Goal: Find specific page/section: Find specific page/section

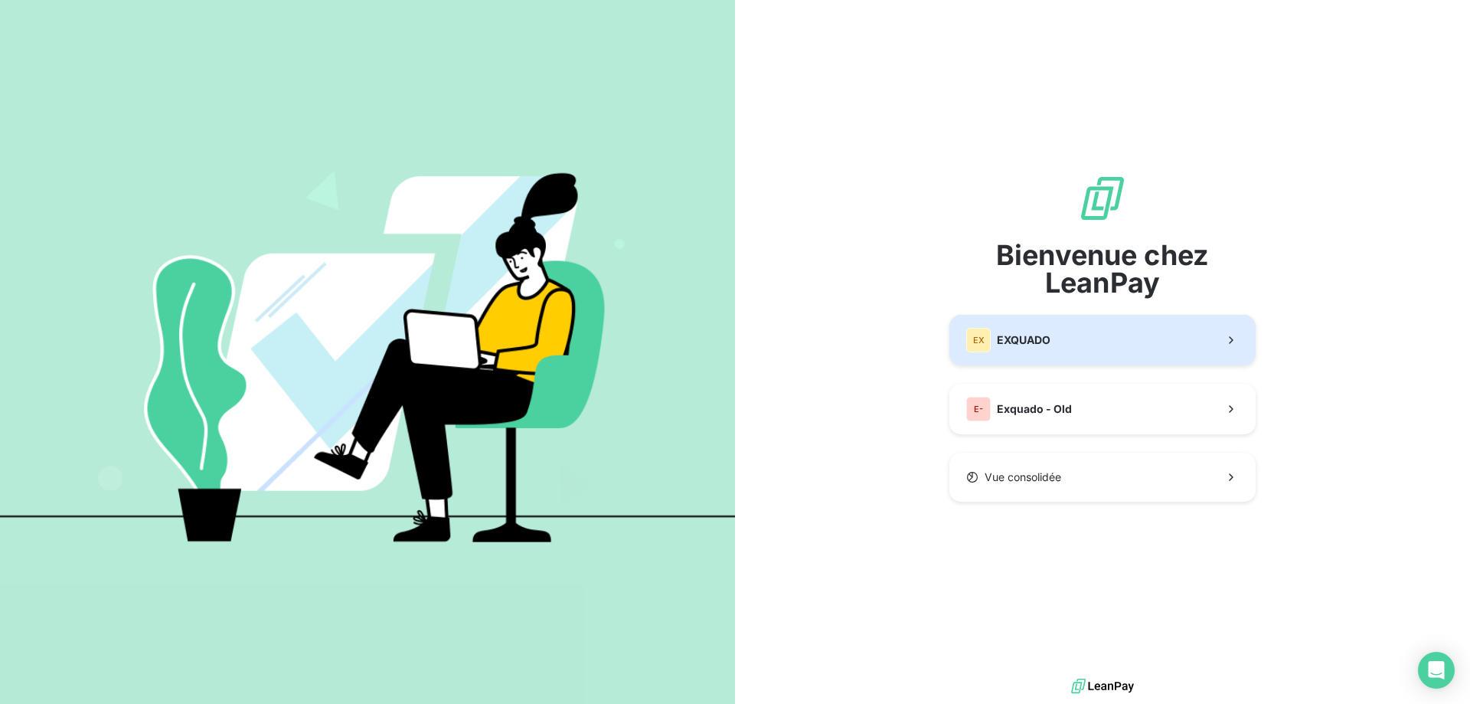
click at [1059, 324] on button "EX EXQUADO" at bounding box center [1102, 340] width 306 height 51
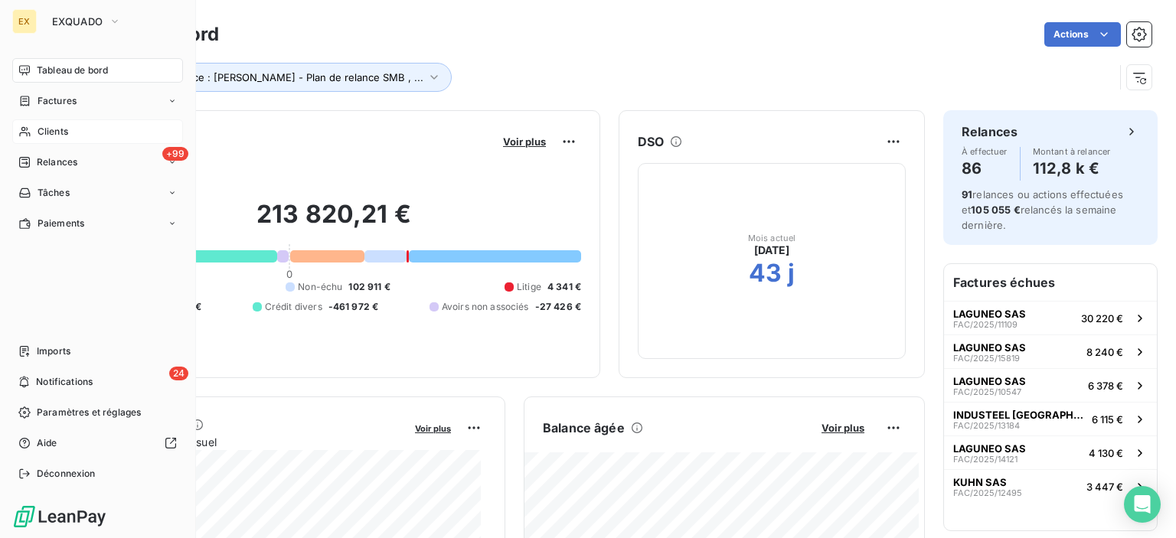
click at [38, 131] on span "Clients" at bounding box center [53, 132] width 31 height 14
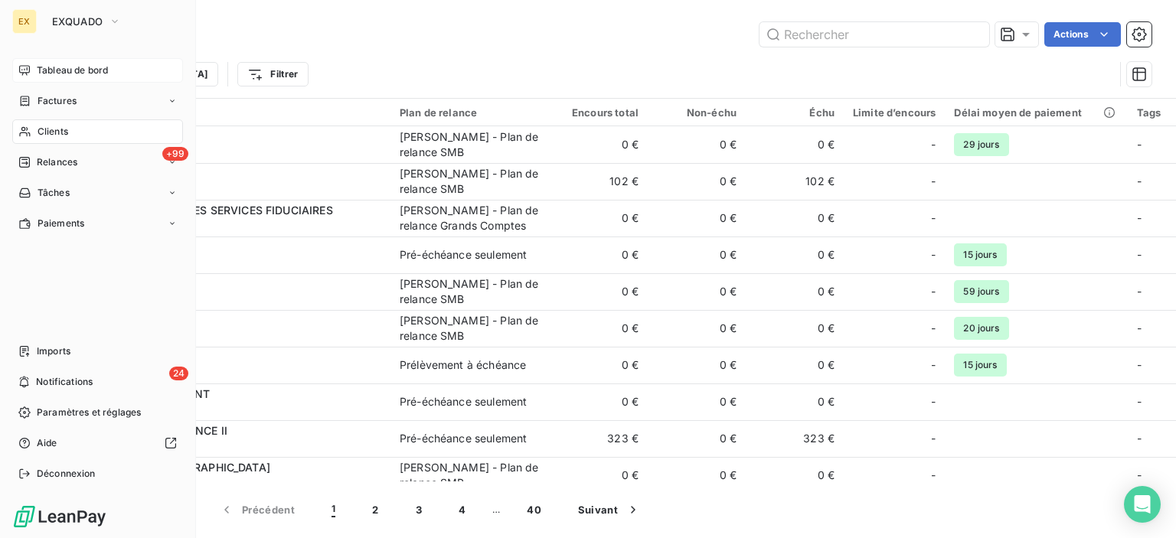
click at [49, 77] on span "Tableau de bord" at bounding box center [72, 71] width 71 height 14
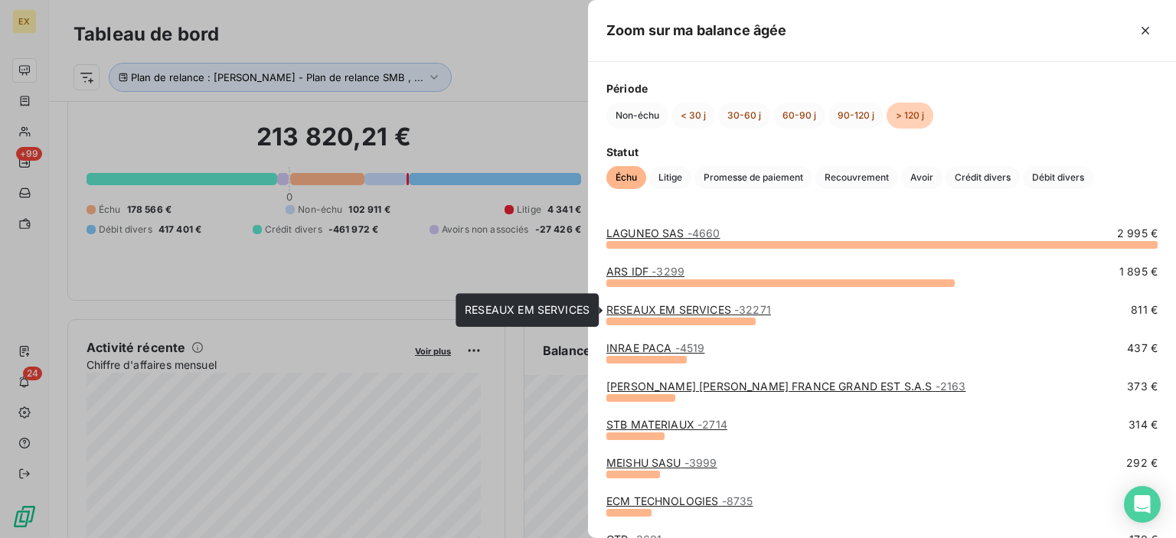
click at [670, 308] on link "RESEAUX EM SERVICES - 32271" at bounding box center [688, 309] width 165 height 13
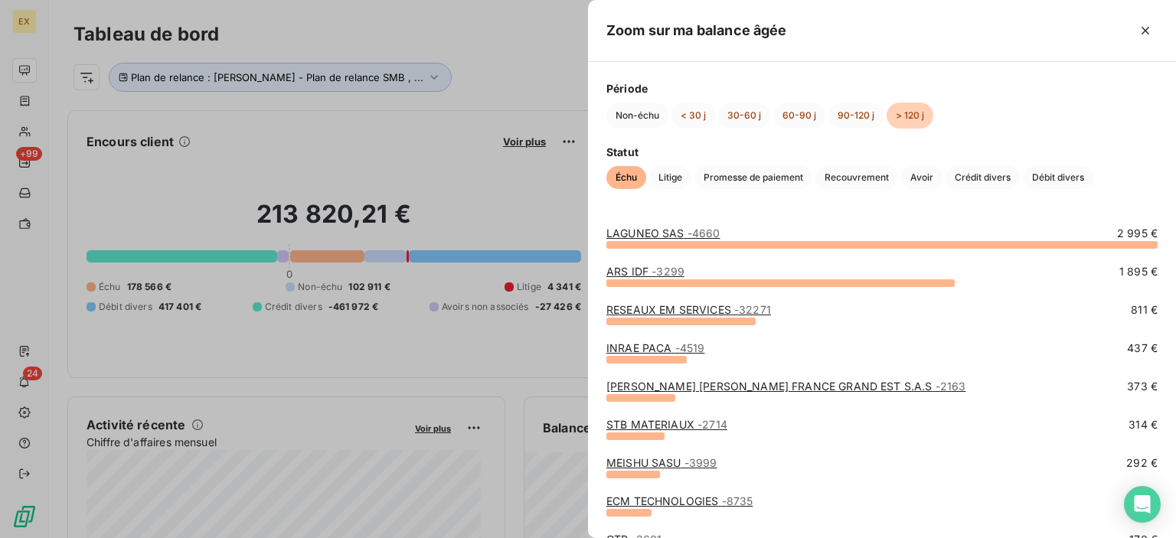
click at [568, 350] on div at bounding box center [588, 269] width 1176 height 538
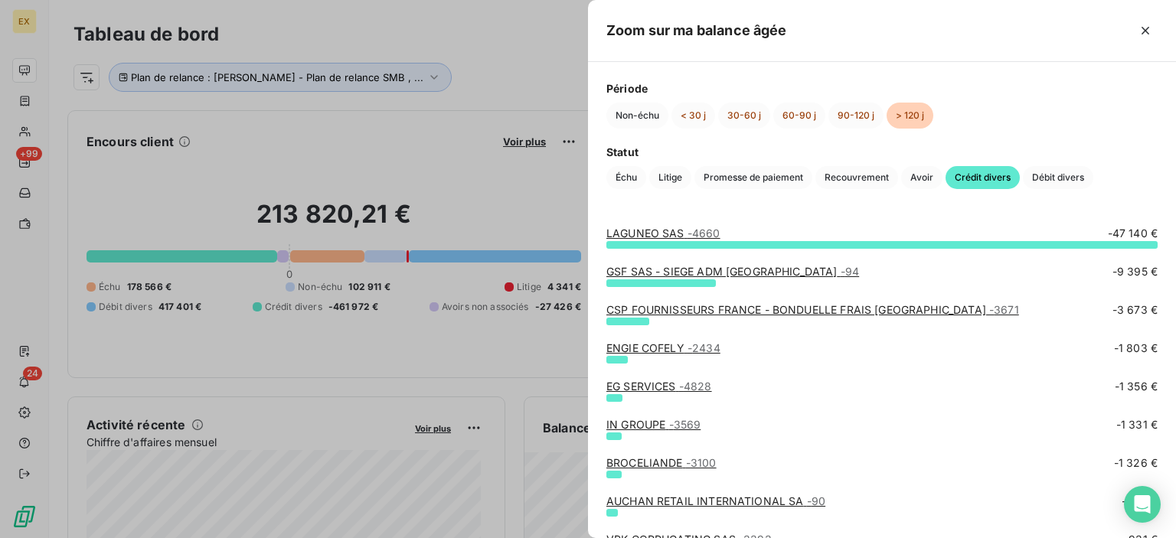
click at [546, 387] on div at bounding box center [588, 269] width 1176 height 538
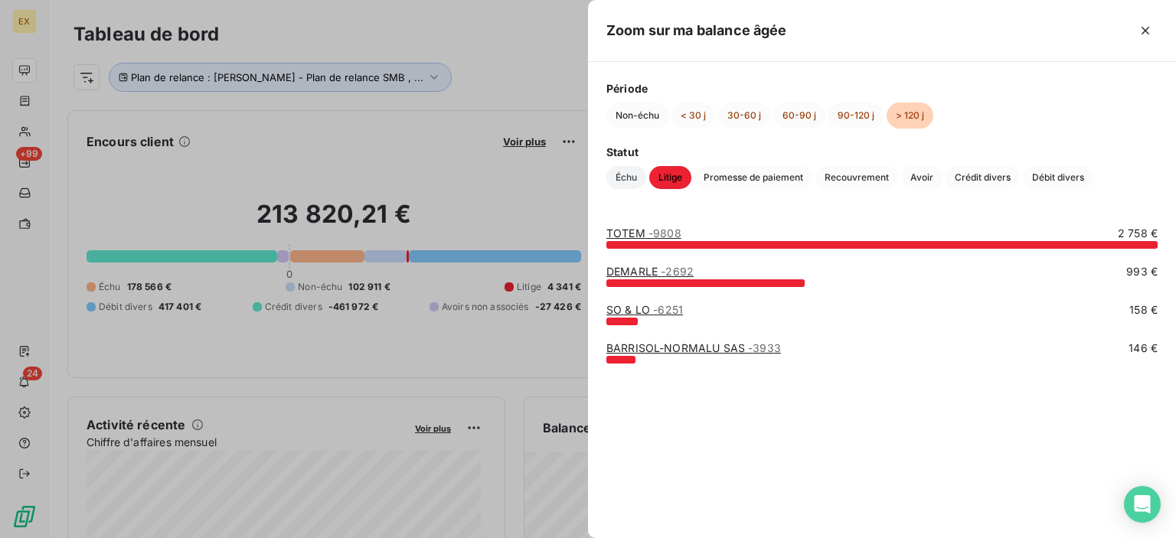
click at [621, 179] on span "Échu" at bounding box center [626, 177] width 40 height 23
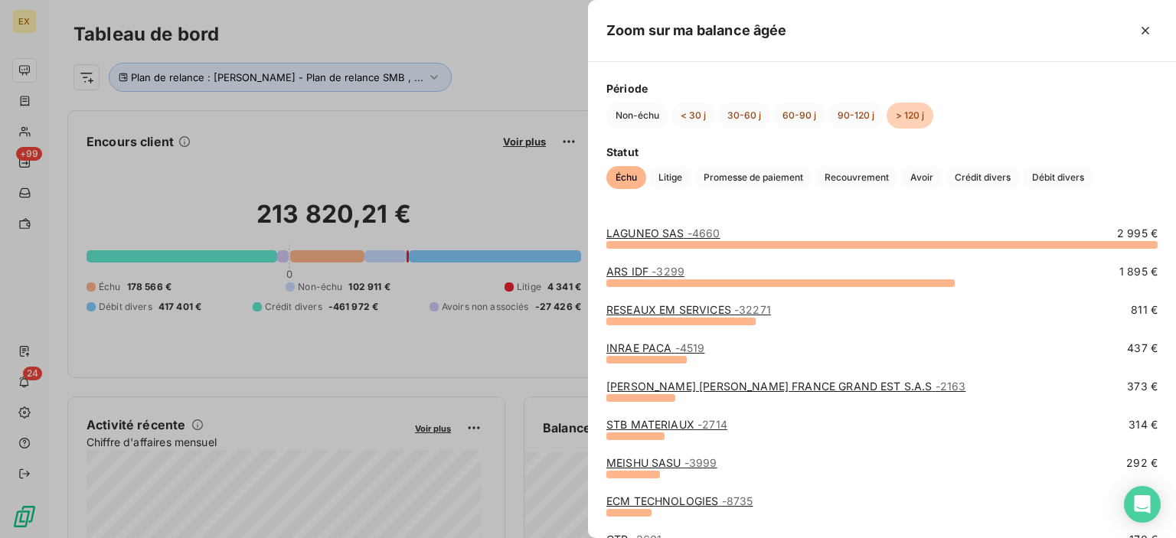
click at [636, 224] on div "LAGUNEO SAS - 4660 2 995 € ARS IDF - 3299 1 895 € RESEAUX EM SERVICES - 32271 8…" at bounding box center [882, 372] width 588 height 331
click at [636, 228] on link "LAGUNEO SAS - 4660" at bounding box center [663, 233] width 114 height 13
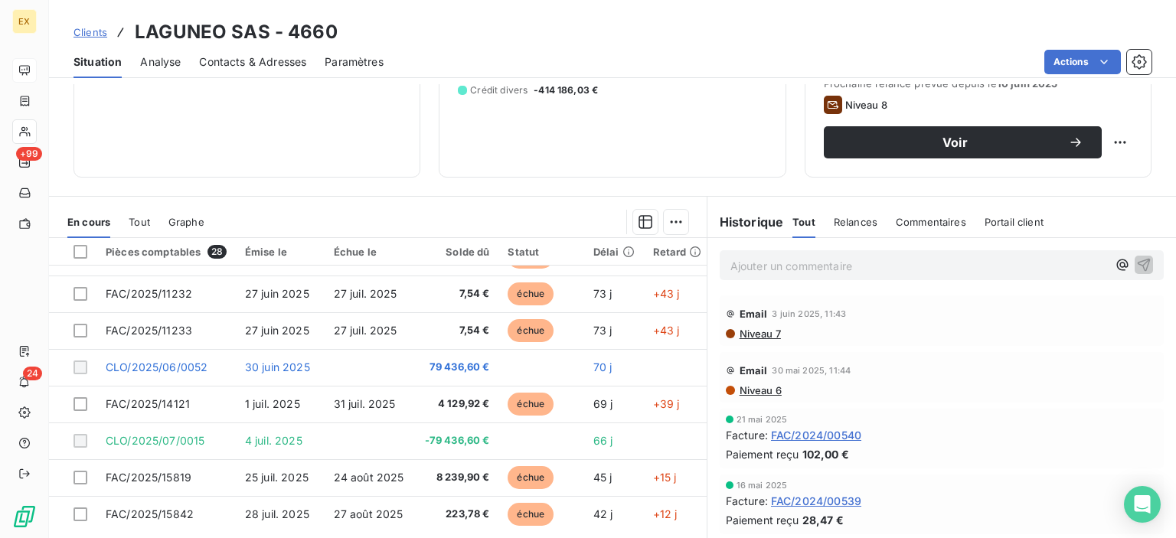
scroll to position [536, 0]
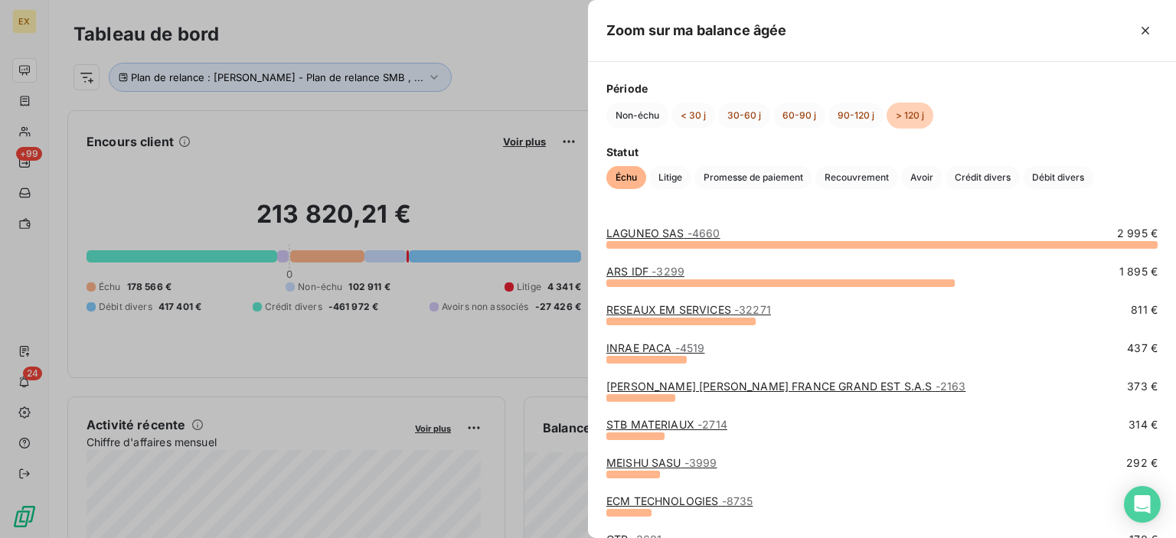
click at [549, 206] on div at bounding box center [588, 269] width 1176 height 538
